Goal: Task Accomplishment & Management: Use online tool/utility

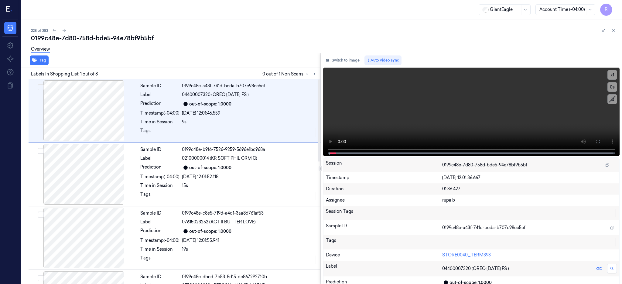
click at [320, 78] on div "Labels In Shopping List: 1 out of 8 0 out of 1 Non Scans" at bounding box center [169, 73] width 301 height 11
click at [316, 73] on icon at bounding box center [314, 74] width 4 height 4
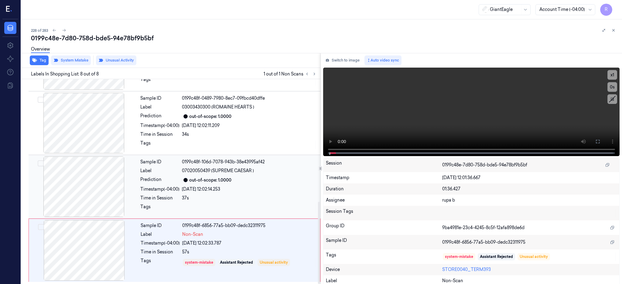
click at [90, 187] on div at bounding box center [84, 187] width 108 height 61
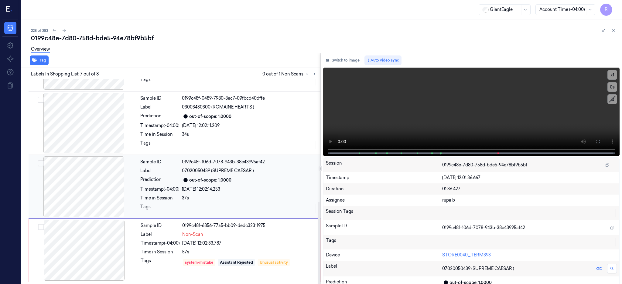
scroll to position [306, 0]
click at [106, 182] on div at bounding box center [84, 187] width 108 height 61
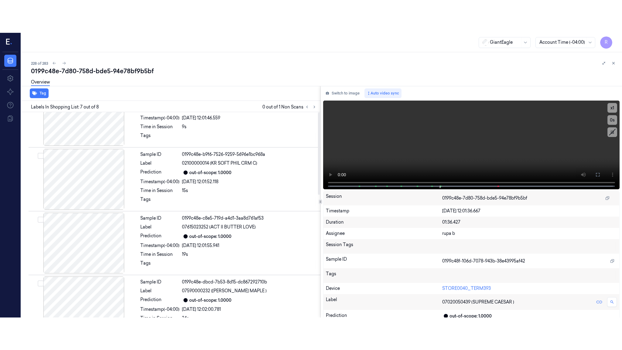
scroll to position [0, 0]
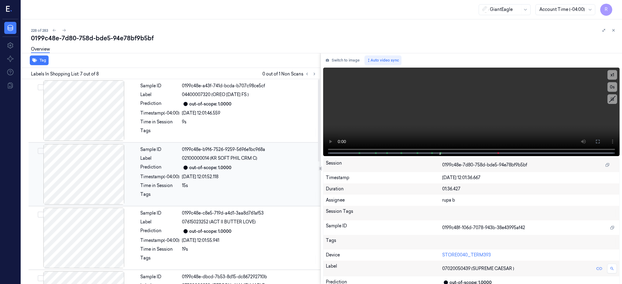
click at [85, 120] on div at bounding box center [84, 110] width 108 height 61
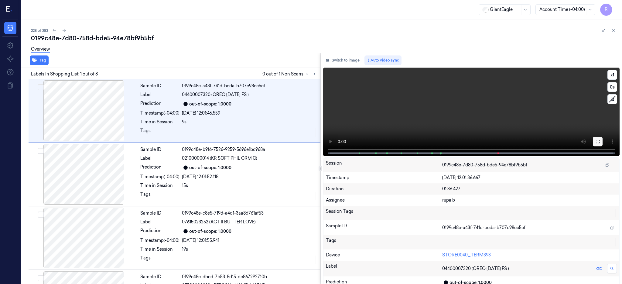
click at [602, 139] on button at bounding box center [598, 142] width 10 height 10
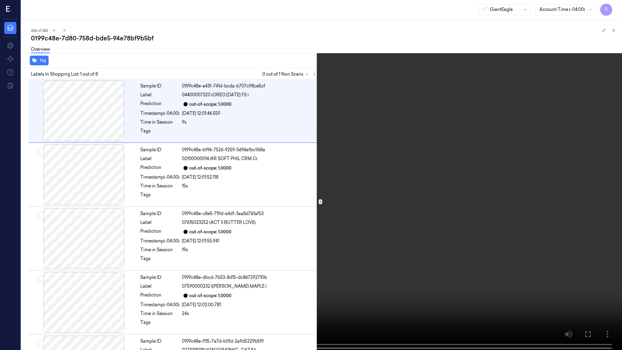
click at [307, 181] on video at bounding box center [311, 175] width 622 height 351
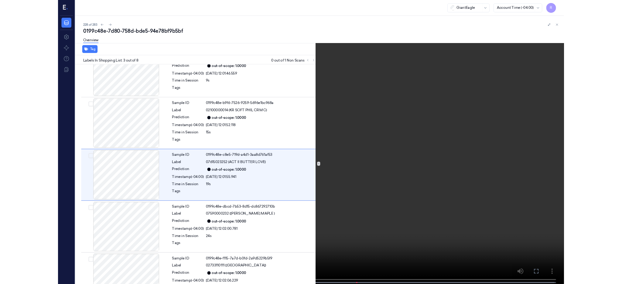
scroll to position [23, 0]
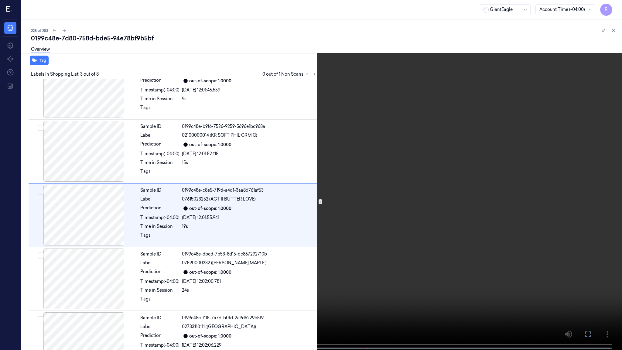
click at [591, 284] on video at bounding box center [311, 175] width 622 height 351
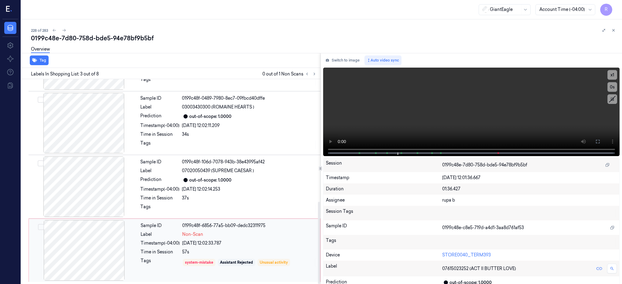
click at [57, 228] on div at bounding box center [84, 250] width 108 height 61
